Goal: Task Accomplishment & Management: Manage account settings

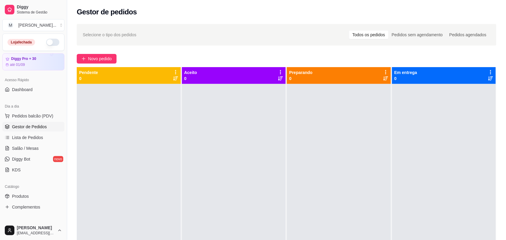
scroll to position [37, 0]
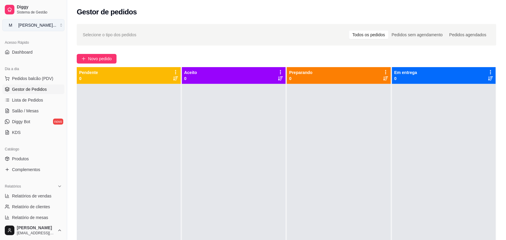
click at [57, 27] on button "M [PERSON_NAME] ..." at bounding box center [33, 25] width 62 height 12
click at [54, 43] on div "M Mila burguer" at bounding box center [34, 47] width 66 height 10
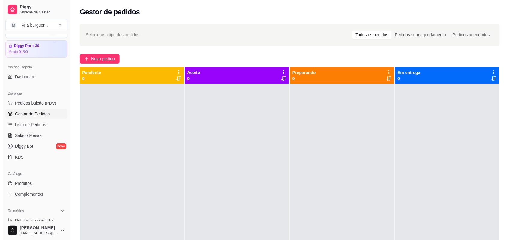
scroll to position [0, 0]
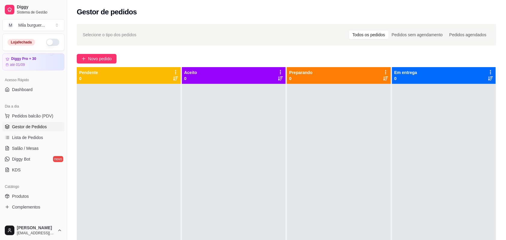
click at [46, 43] on button "button" at bounding box center [52, 42] width 13 height 7
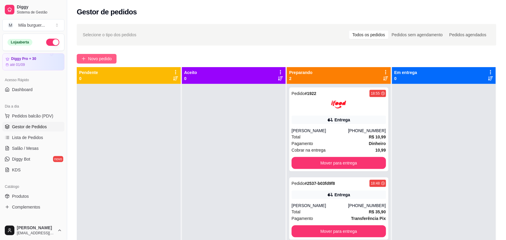
click at [83, 58] on icon "plus" at bounding box center [84, 59] width 4 height 4
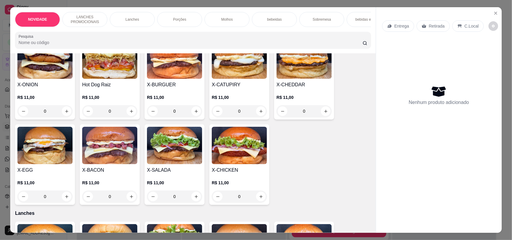
scroll to position [150, 0]
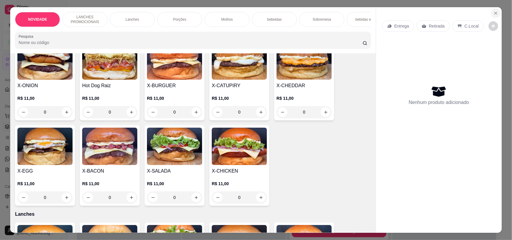
click at [494, 13] on icon "Close" at bounding box center [495, 13] width 2 height 2
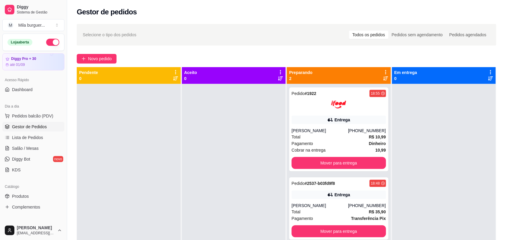
click at [77, 54] on button "Novo pedido" at bounding box center [97, 59] width 40 height 10
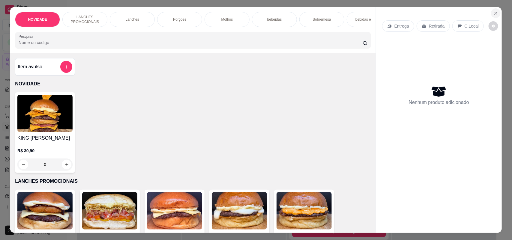
click at [493, 15] on icon "Close" at bounding box center [495, 13] width 5 height 5
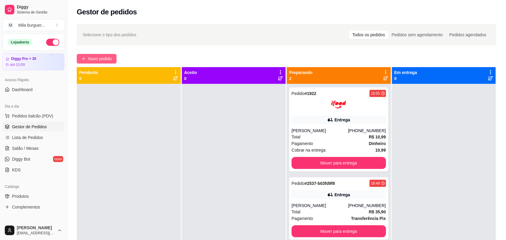
click at [100, 58] on span "Novo pedido" at bounding box center [100, 58] width 24 height 7
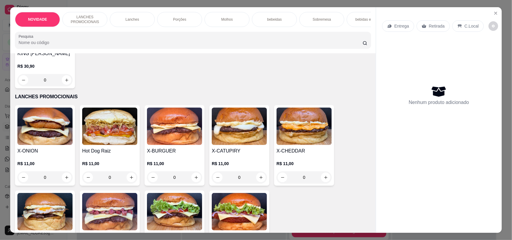
scroll to position [112, 0]
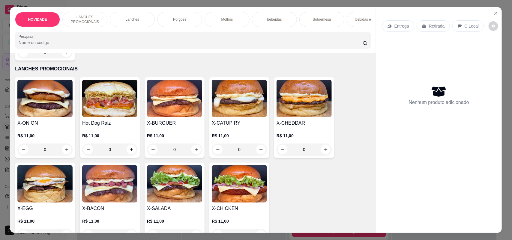
click at [128, 155] on div "0" at bounding box center [109, 150] width 55 height 12
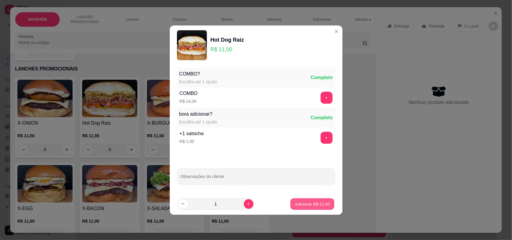
click at [299, 204] on p "Adicionar R$ 11,00" at bounding box center [312, 204] width 35 height 6
type input "1"
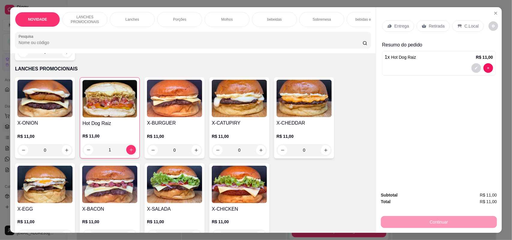
click at [128, 156] on div "1" at bounding box center [109, 150] width 55 height 12
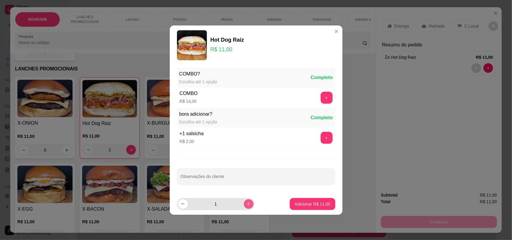
click at [246, 206] on icon "increase-product-quantity" at bounding box center [248, 204] width 4 height 4
type input "2"
click at [305, 204] on p "Adicionar R$ 22,00" at bounding box center [312, 204] width 35 height 6
type input "3"
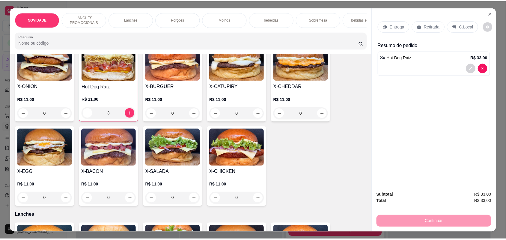
scroll to position [150, 0]
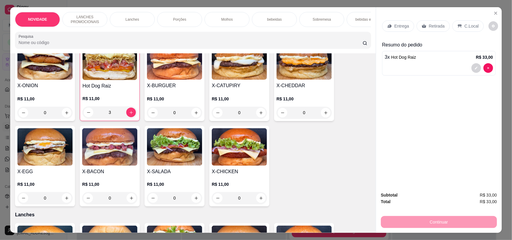
click at [260, 204] on div "0" at bounding box center [239, 198] width 55 height 12
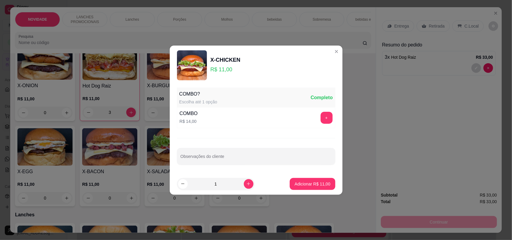
click at [313, 177] on footer "1 Adicionar R$ 11,00" at bounding box center [256, 184] width 173 height 22
click at [314, 185] on p "Adicionar R$ 11,00" at bounding box center [312, 184] width 36 height 6
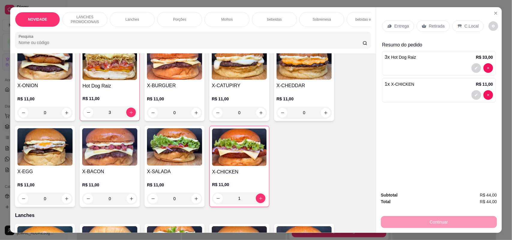
type input "1"
click at [400, 24] on p "Entrega" at bounding box center [401, 26] width 15 height 6
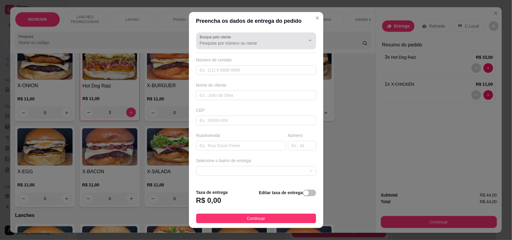
click at [277, 37] on div at bounding box center [256, 41] width 113 height 12
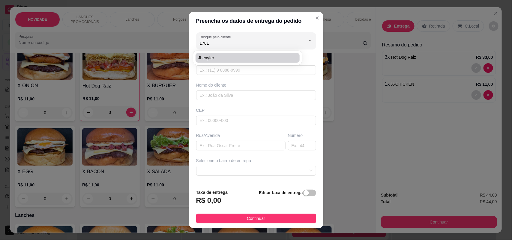
click at [280, 62] on li "Jhenyfer" at bounding box center [247, 58] width 104 height 10
type input "Jhenyfer"
type input "15988311781"
type input "Jhenyfer"
type input "18078343"
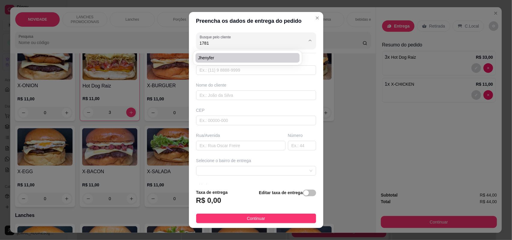
type input "Rua [PERSON_NAME]"
type input "287"
type input "SOROCABA"
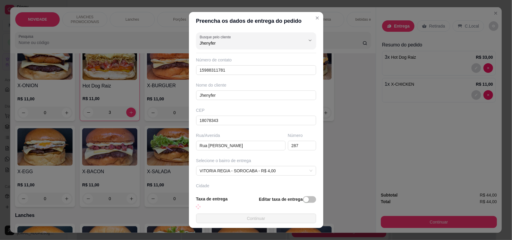
type input "Casa"
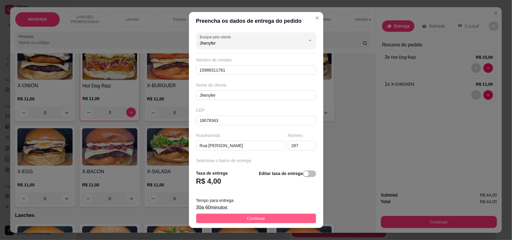
type input "Jhenyfer"
click at [259, 215] on span "Continuar" at bounding box center [256, 218] width 18 height 7
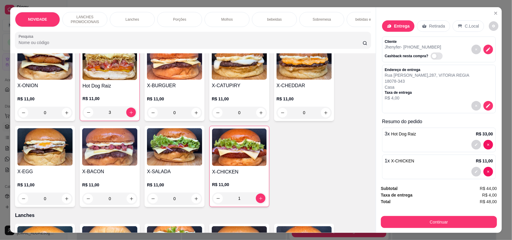
click at [457, 136] on div "3 x Hot Dog Raiz R$ 33,00" at bounding box center [439, 133] width 108 height 7
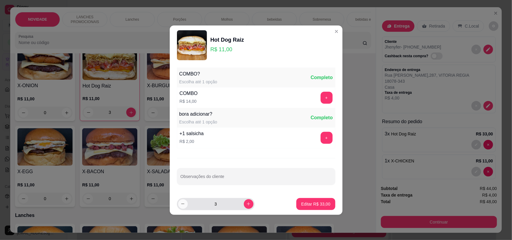
click at [185, 204] on icon "decrease-product-quantity" at bounding box center [182, 204] width 4 height 4
type input "2"
click at [317, 203] on p "Editar R$ 22,00" at bounding box center [315, 204] width 29 height 6
type input "2"
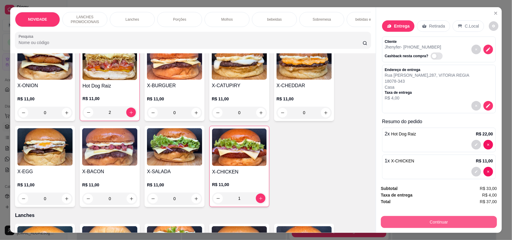
click at [405, 225] on button "Continuar" at bounding box center [439, 222] width 116 height 12
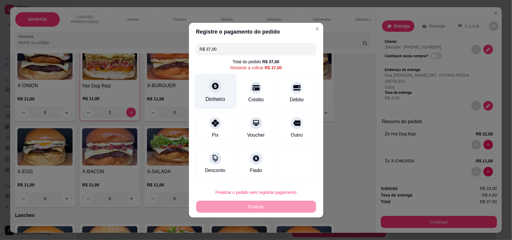
click at [217, 101] on div "Dinheiro" at bounding box center [215, 99] width 20 height 8
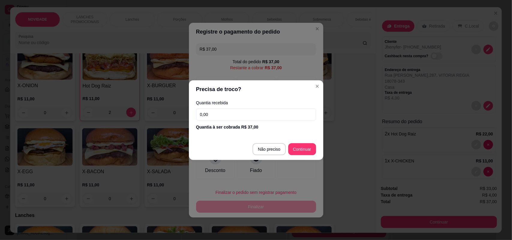
click at [213, 116] on input "0,00" at bounding box center [256, 115] width 120 height 12
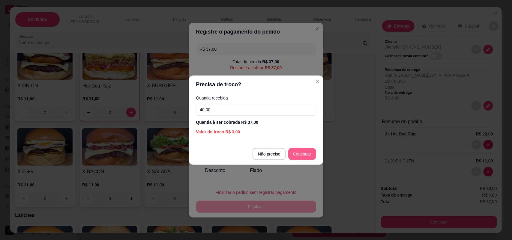
type input "40,00"
type input "R$ 0,00"
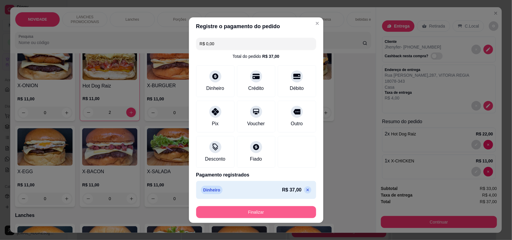
click at [258, 210] on button "Finalizar" at bounding box center [256, 212] width 120 height 12
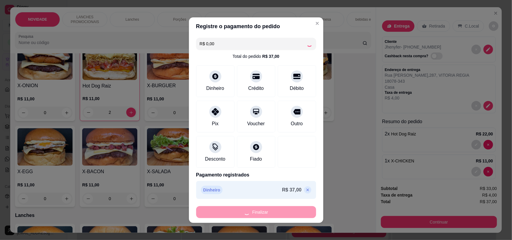
type input "0"
type input "-R$ 37,00"
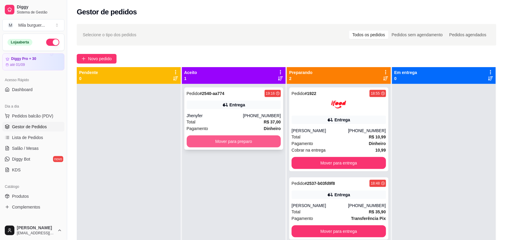
click at [242, 144] on button "Mover para preparo" at bounding box center [234, 142] width 94 height 12
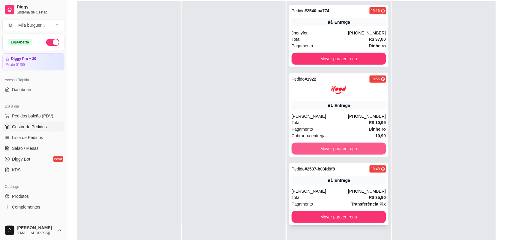
scroll to position [91, 0]
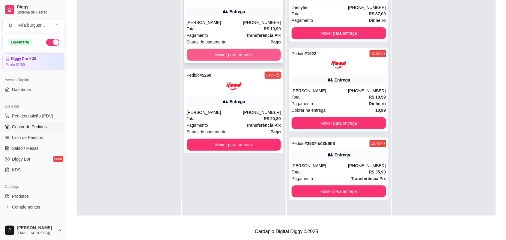
click at [230, 54] on button "Mover para preparo" at bounding box center [234, 55] width 94 height 12
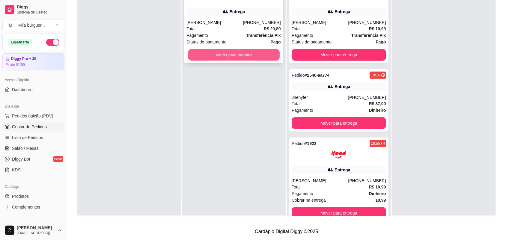
click at [237, 52] on button "Mover para preparo" at bounding box center [233, 55] width 91 height 12
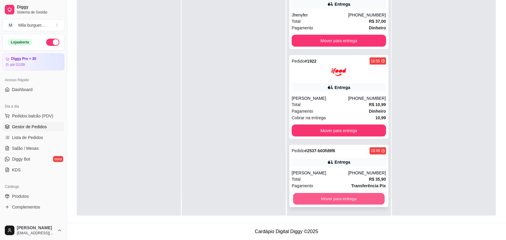
click at [339, 201] on button "Mover para entrega" at bounding box center [338, 199] width 91 height 12
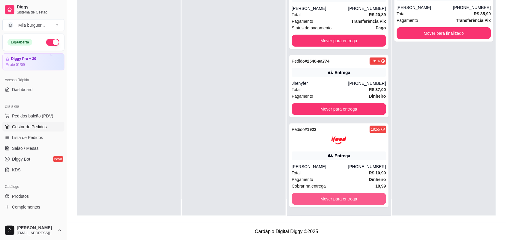
click at [339, 201] on button "Mover para entrega" at bounding box center [339, 199] width 94 height 12
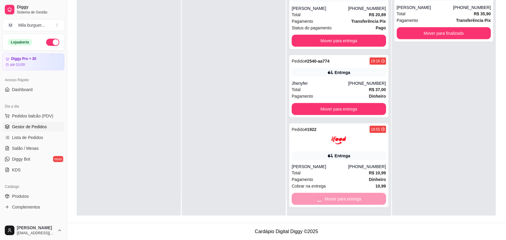
scroll to position [14, 0]
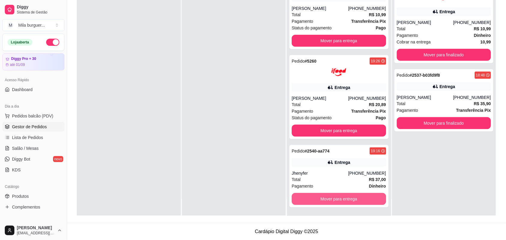
click at [339, 201] on button "Mover para entrega" at bounding box center [339, 199] width 94 height 12
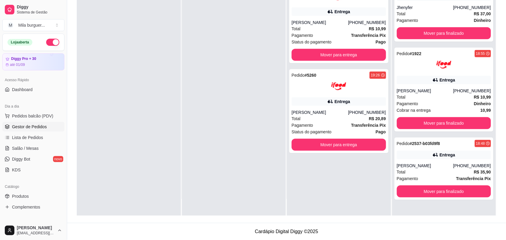
scroll to position [0, 0]
click at [357, 151] on div "Pedido # 5260 19:26 Entrega [PERSON_NAME] [PHONE_NUMBER] Total R$ 20,89 Pagamen…" at bounding box center [338, 111] width 99 height 84
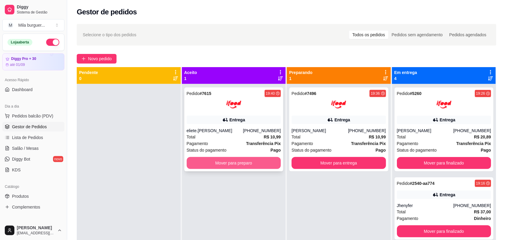
click at [221, 166] on button "Mover para preparo" at bounding box center [234, 163] width 94 height 12
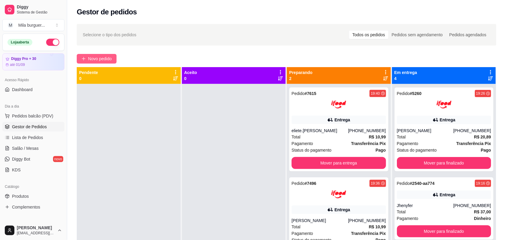
click at [93, 62] on button "Novo pedido" at bounding box center [97, 59] width 40 height 10
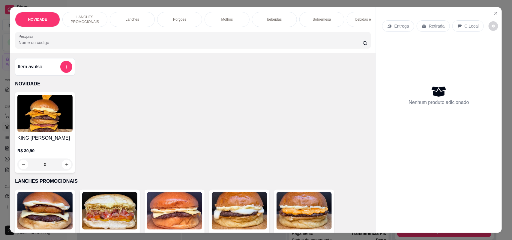
click at [267, 22] on p "bebeidas" at bounding box center [274, 19] width 15 height 5
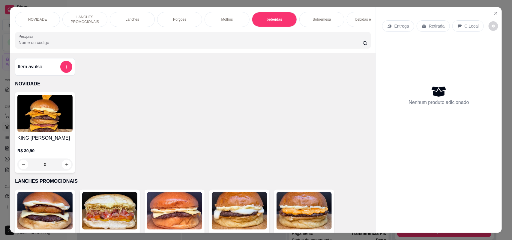
scroll to position [12, 0]
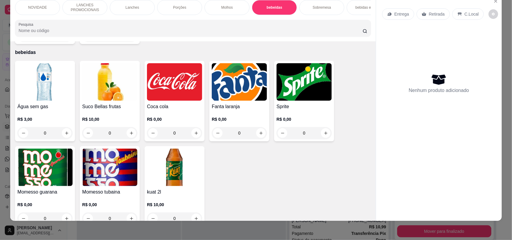
click at [179, 4] on div "Porções" at bounding box center [179, 7] width 45 height 15
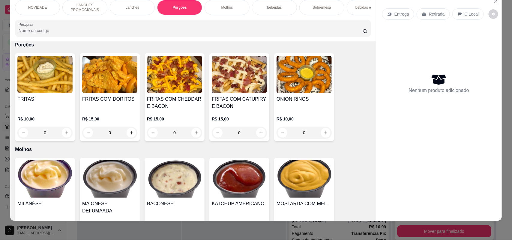
click at [121, 4] on div "Lanches" at bounding box center [132, 7] width 45 height 15
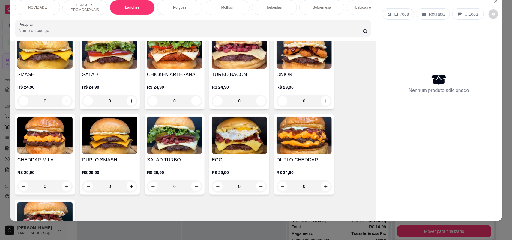
scroll to position [382, 0]
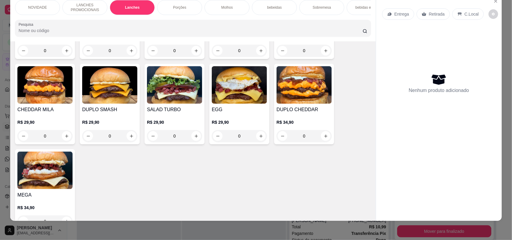
click at [258, 142] on div "0" at bounding box center [239, 136] width 55 height 12
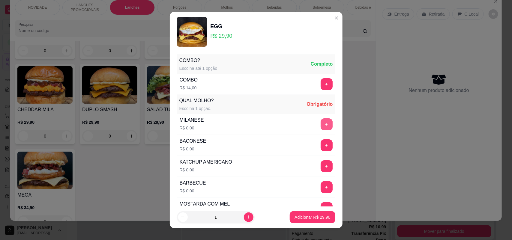
click at [320, 122] on button "+" at bounding box center [326, 124] width 12 height 12
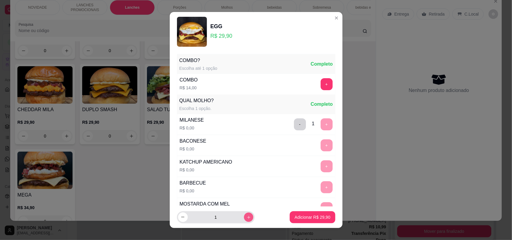
click at [246, 216] on icon "increase-product-quantity" at bounding box center [248, 217] width 4 height 4
type input "2"
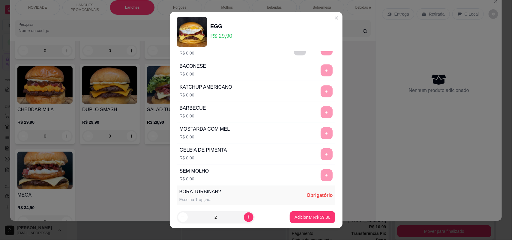
scroll to position [150, 0]
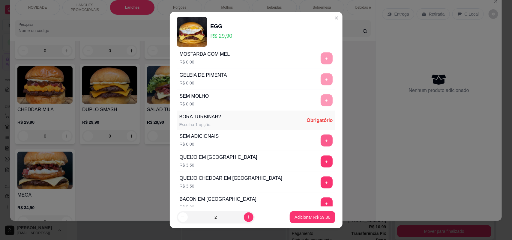
click at [320, 140] on button "+" at bounding box center [326, 141] width 12 height 12
click at [304, 214] on p "Adicionar R$ 59,80" at bounding box center [312, 217] width 36 height 6
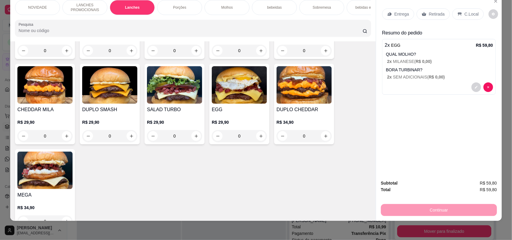
click at [191, 141] on div "0" at bounding box center [174, 136] width 55 height 12
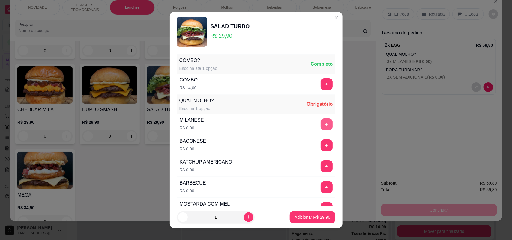
click at [320, 128] on button "+" at bounding box center [326, 124] width 12 height 12
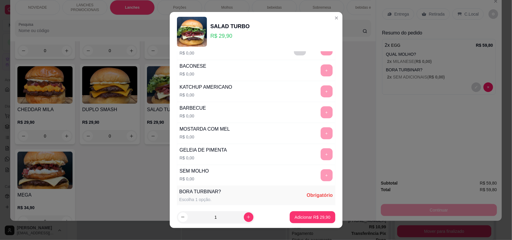
scroll to position [112, 0]
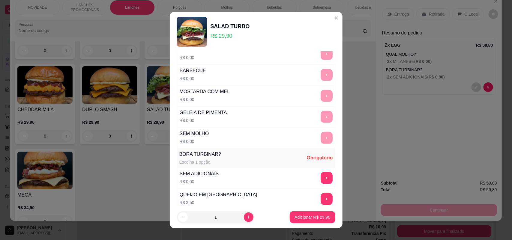
click at [320, 183] on button "+" at bounding box center [326, 178] width 12 height 12
click at [307, 221] on button "Adicionar R$ 29,90" at bounding box center [312, 218] width 44 height 12
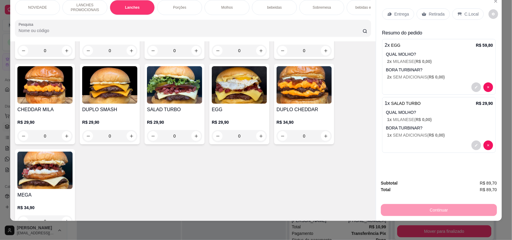
click at [396, 15] on p "Entrega" at bounding box center [401, 14] width 15 height 6
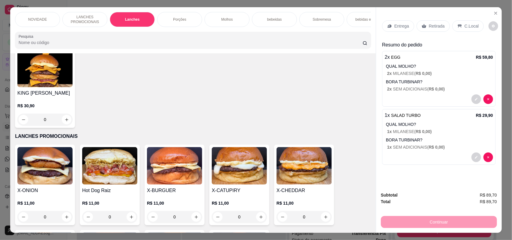
scroll to position [0, 0]
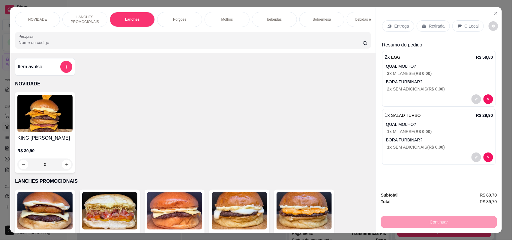
click at [395, 22] on div "Entrega" at bounding box center [398, 25] width 32 height 11
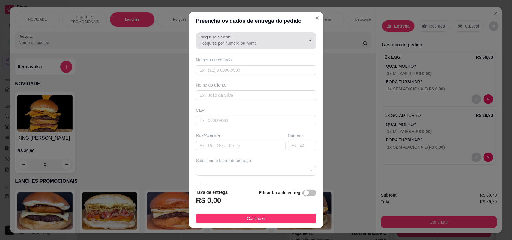
click at [220, 34] on label "Busque pelo cliente" at bounding box center [216, 36] width 33 height 5
click at [220, 40] on input "Busque pelo cliente" at bounding box center [248, 43] width 96 height 6
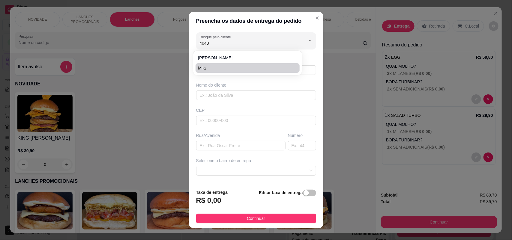
click at [220, 67] on span "Mila" at bounding box center [244, 68] width 93 height 6
type input "Mila"
type input "15997464048"
type input "Mila"
type input "18074780"
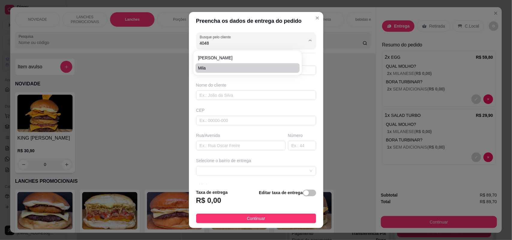
type input "Rua [PERSON_NAME]"
type input "70. B14"
type input "SOROCABA"
type input "Lote 70. Quadra B 14"
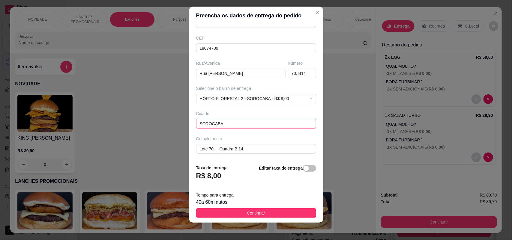
scroll to position [7, 0]
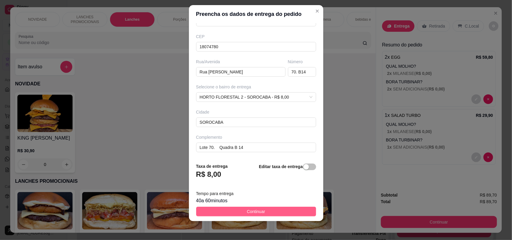
type input "Mila"
click at [251, 209] on span "Continuar" at bounding box center [256, 211] width 18 height 7
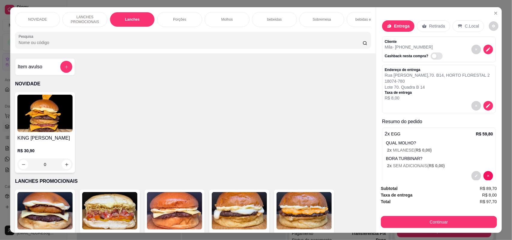
click at [288, 22] on div "bebeidas" at bounding box center [274, 19] width 45 height 15
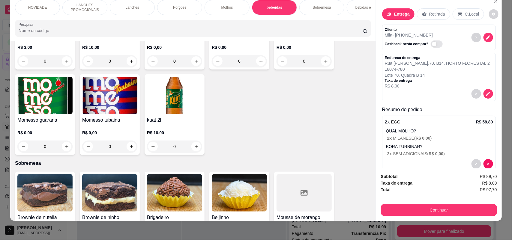
scroll to position [975, 0]
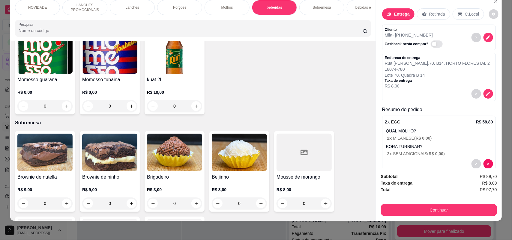
click at [62, 104] on div "0" at bounding box center [44, 106] width 55 height 12
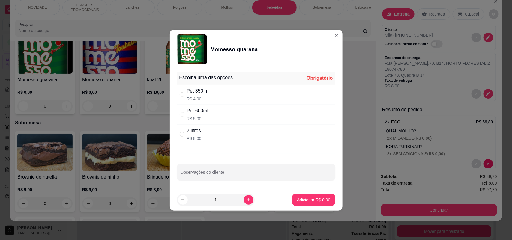
click at [183, 130] on div "2 litros R$ 8,00" at bounding box center [256, 134] width 158 height 20
radio input "true"
click at [297, 199] on p "Adicionar R$ 8,00" at bounding box center [313, 200] width 33 height 6
type input "1"
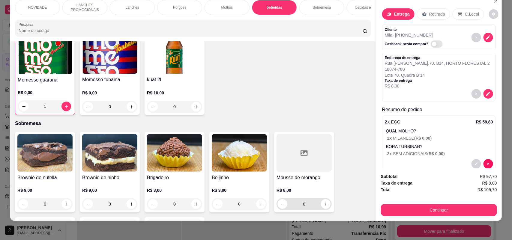
scroll to position [976, 0]
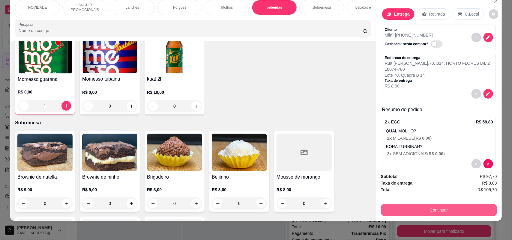
click at [438, 209] on button "Continuar" at bounding box center [439, 210] width 116 height 12
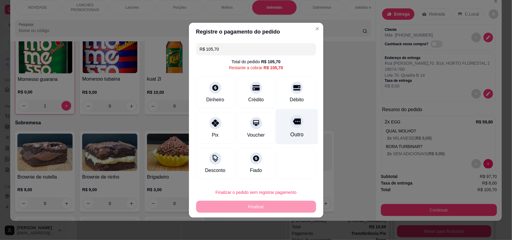
click at [297, 124] on div at bounding box center [296, 121] width 13 height 13
type input "R$ 0,00"
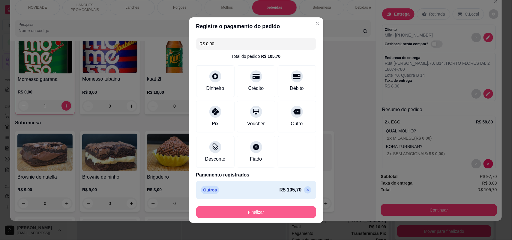
click at [263, 212] on button "Finalizar" at bounding box center [256, 212] width 120 height 12
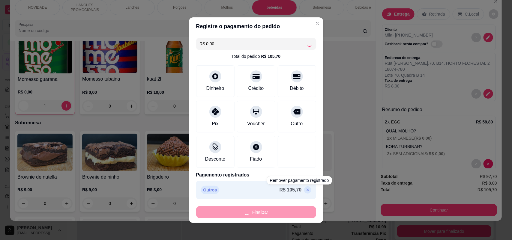
type input "0"
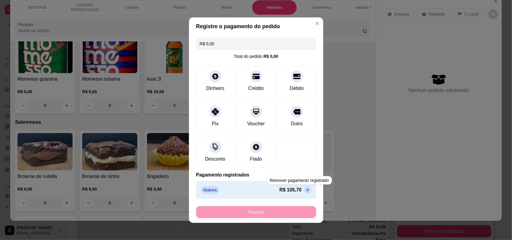
type input "-R$ 105,70"
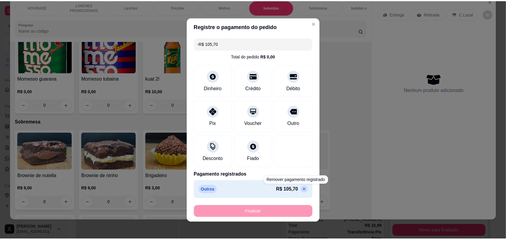
scroll to position [975, 0]
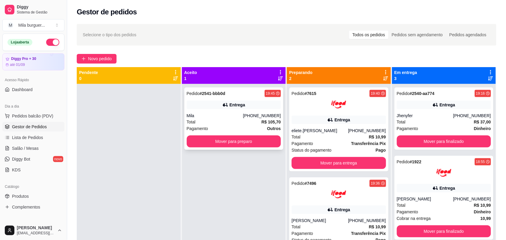
click at [241, 121] on div "Total R$ 105,70" at bounding box center [234, 122] width 94 height 7
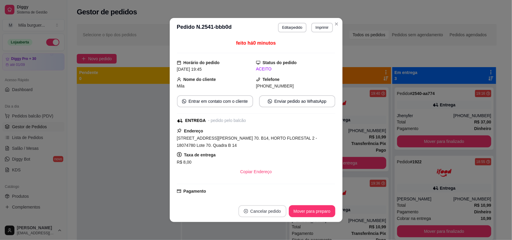
click at [258, 211] on button "Cancelar pedido" at bounding box center [262, 211] width 48 height 12
click at [264, 197] on button "Sim" at bounding box center [276, 196] width 24 height 12
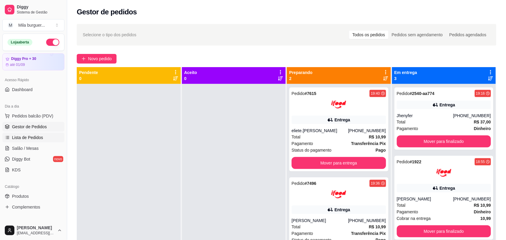
click at [32, 135] on span "Lista de Pedidos" at bounding box center [27, 138] width 31 height 6
